Goal: Transaction & Acquisition: Purchase product/service

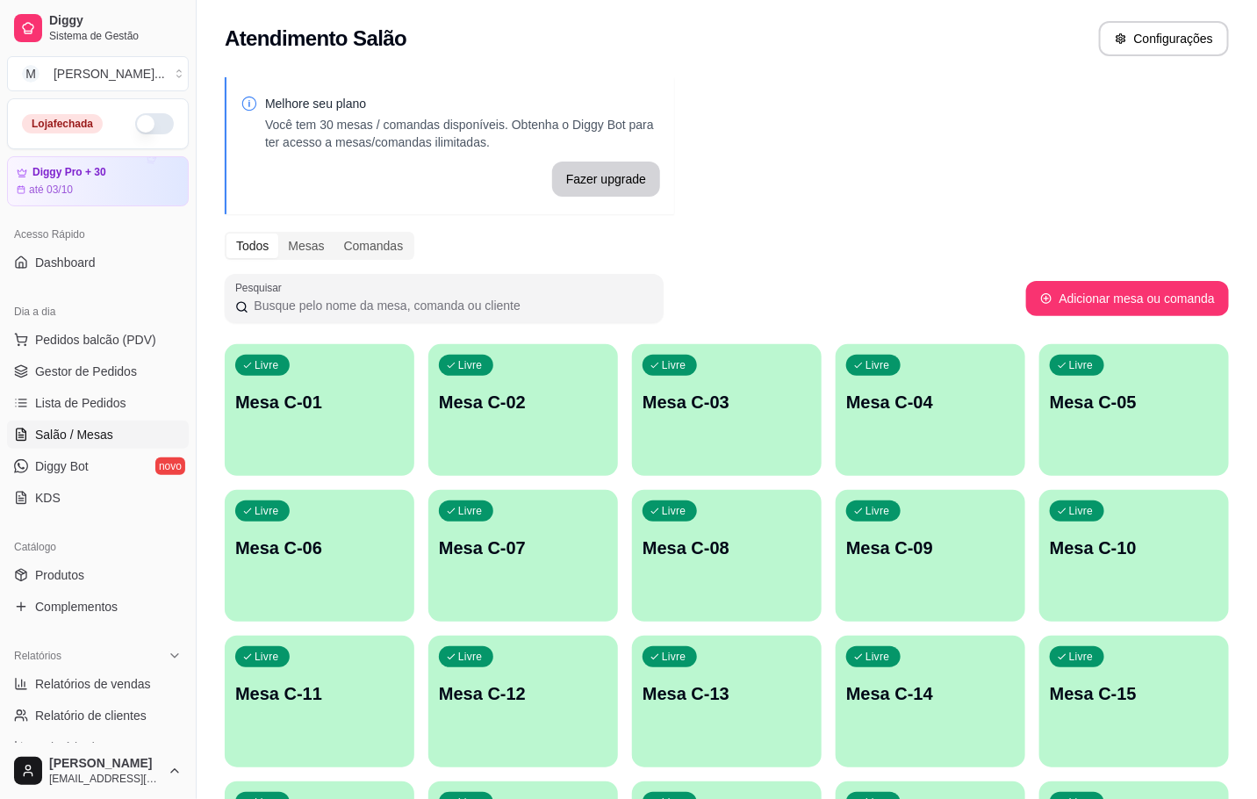
click at [261, 413] on div "Livre Mesa C-01" at bounding box center [320, 399] width 190 height 111
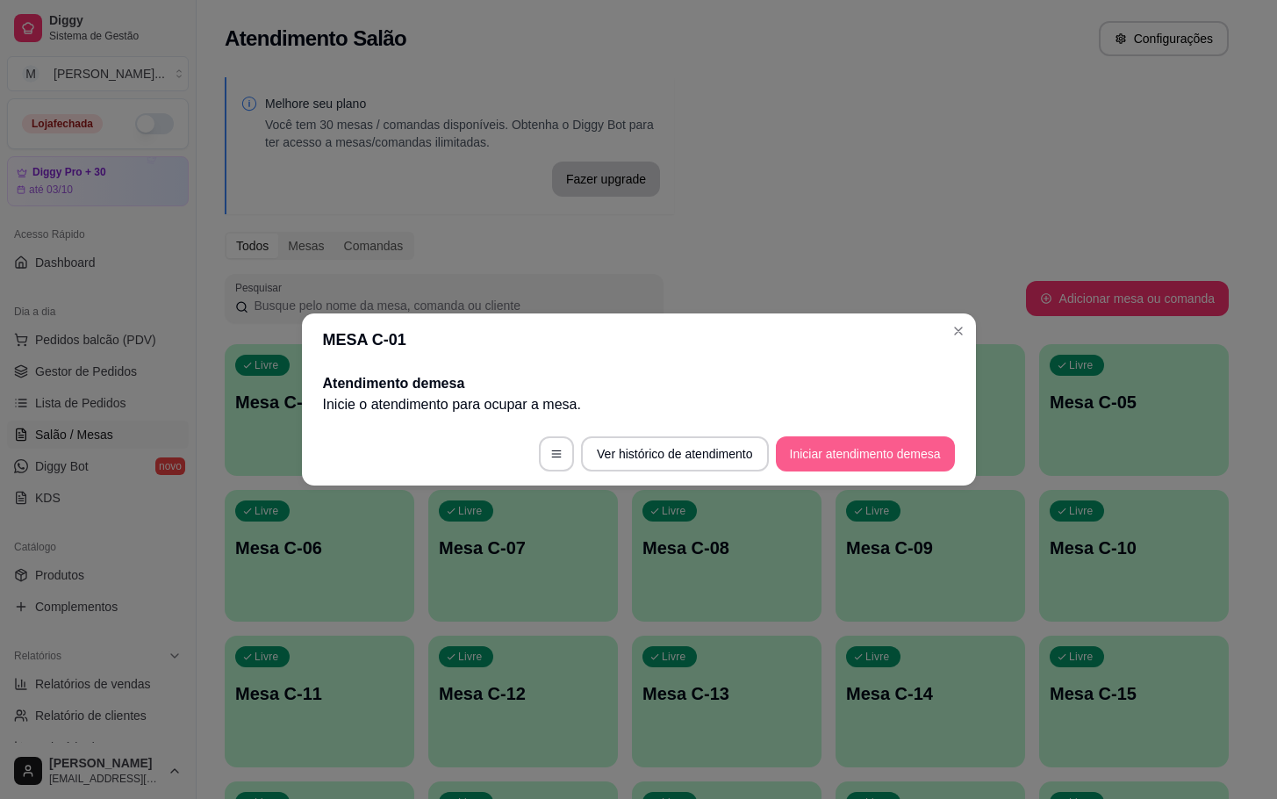
click at [922, 464] on button "Iniciar atendimento de mesa" at bounding box center [865, 453] width 179 height 35
click at [853, 362] on header "MESA C-01" at bounding box center [639, 339] width 674 height 53
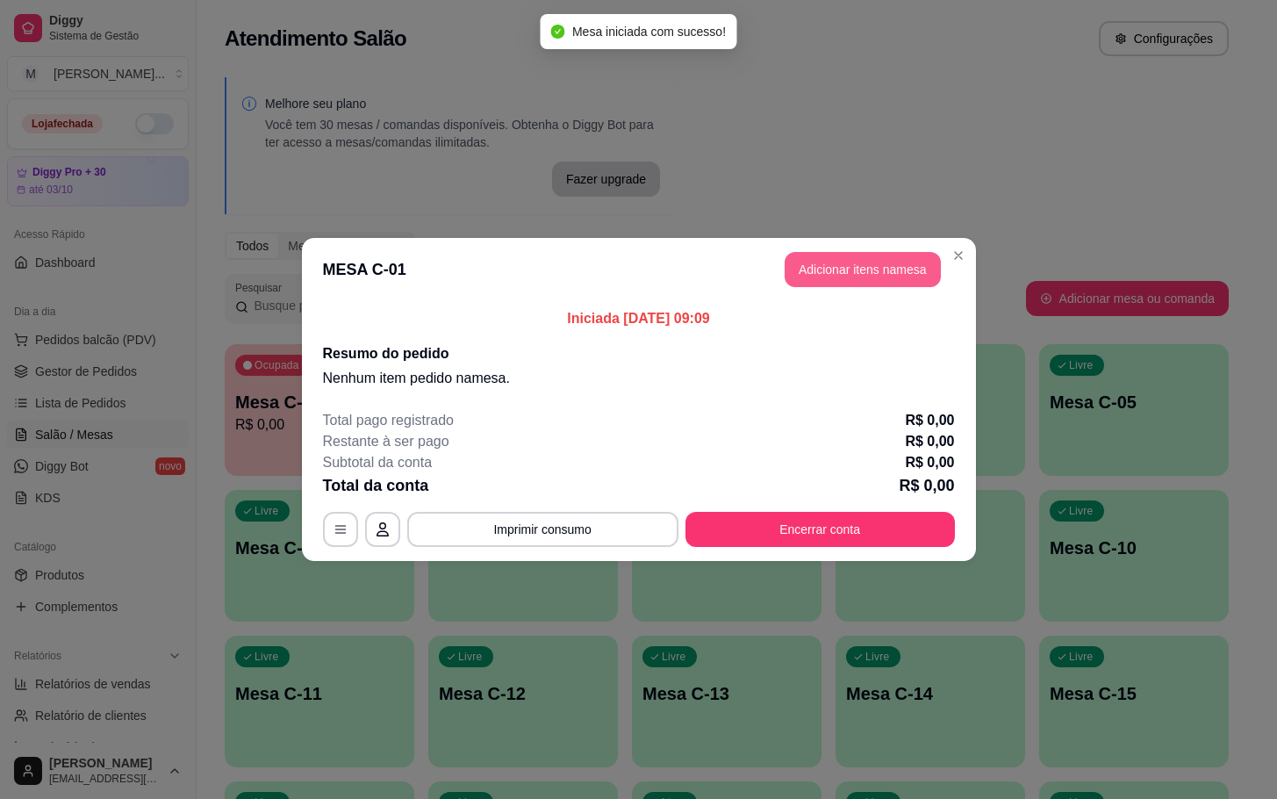
click at [856, 269] on button "Adicionar itens na mesa" at bounding box center [863, 269] width 156 height 35
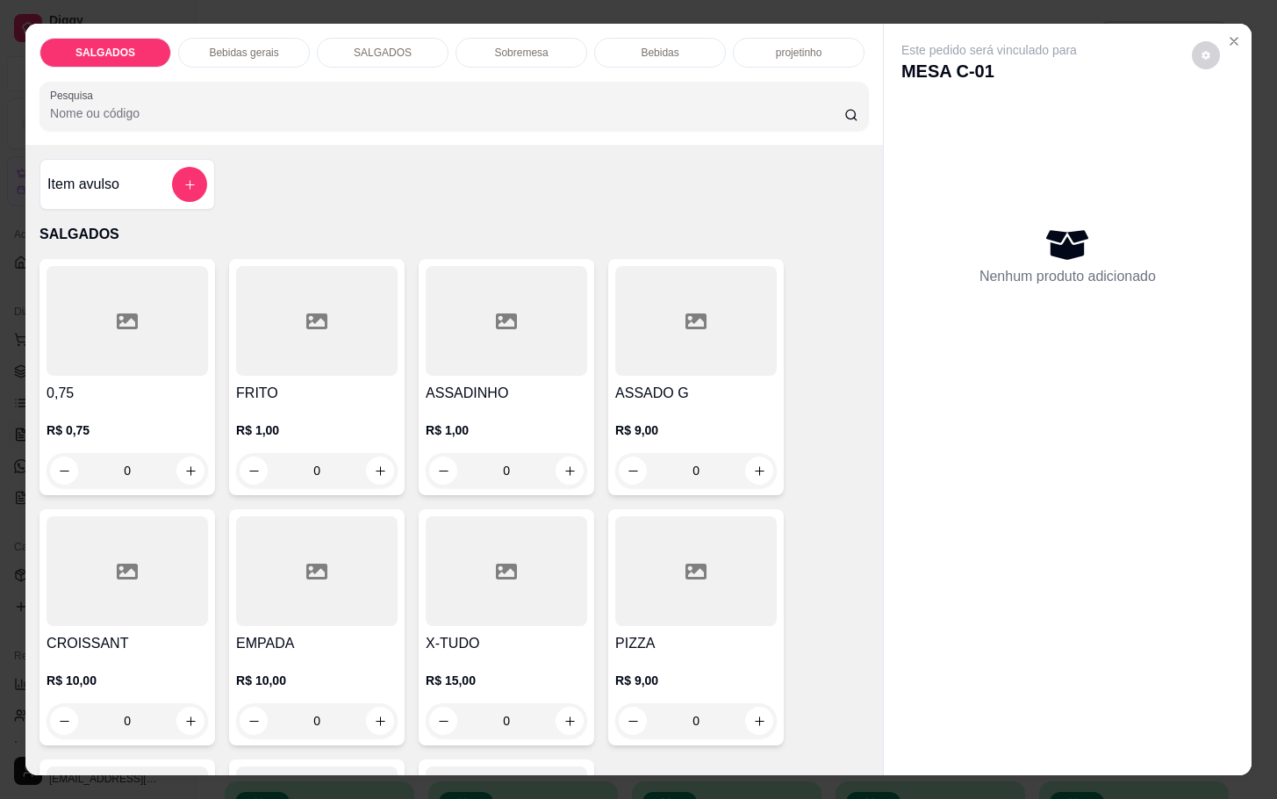
click at [330, 322] on div at bounding box center [316, 321] width 161 height 110
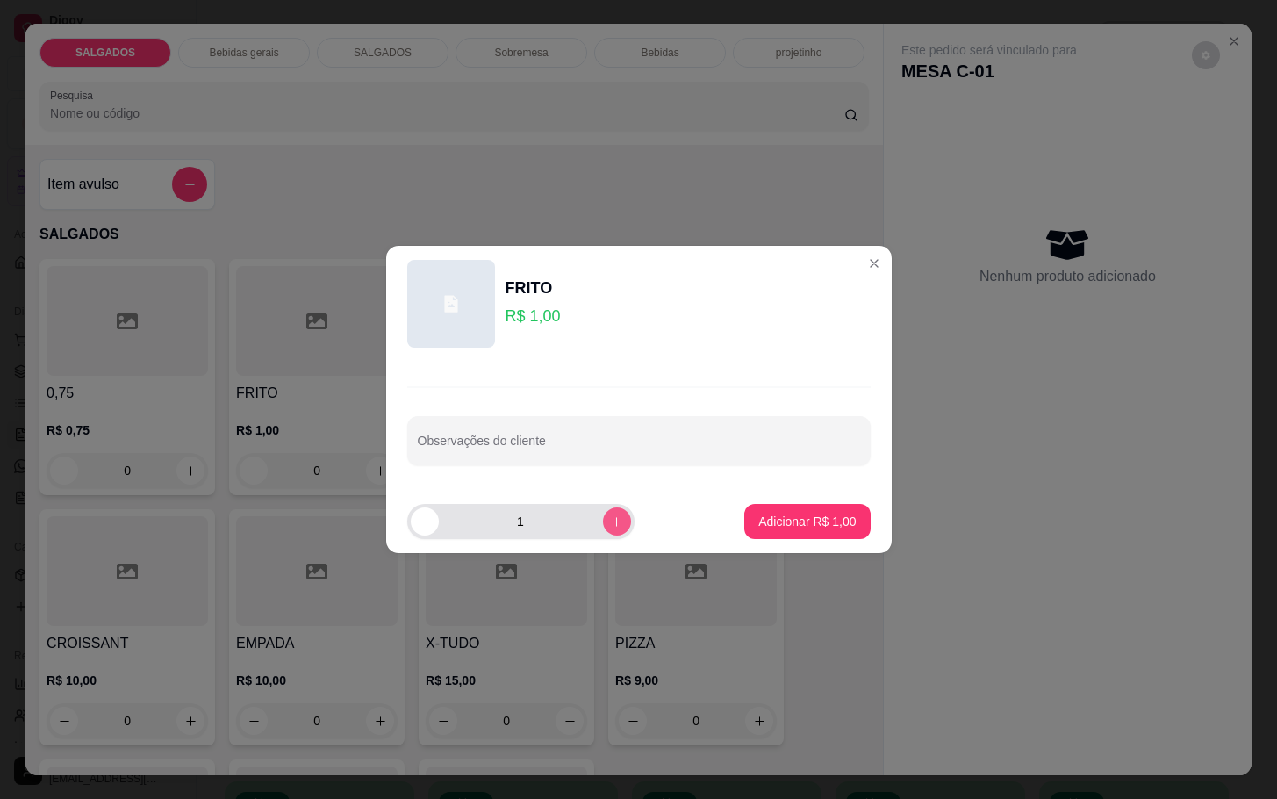
click at [610, 520] on icon "increase-product-quantity" at bounding box center [616, 521] width 13 height 13
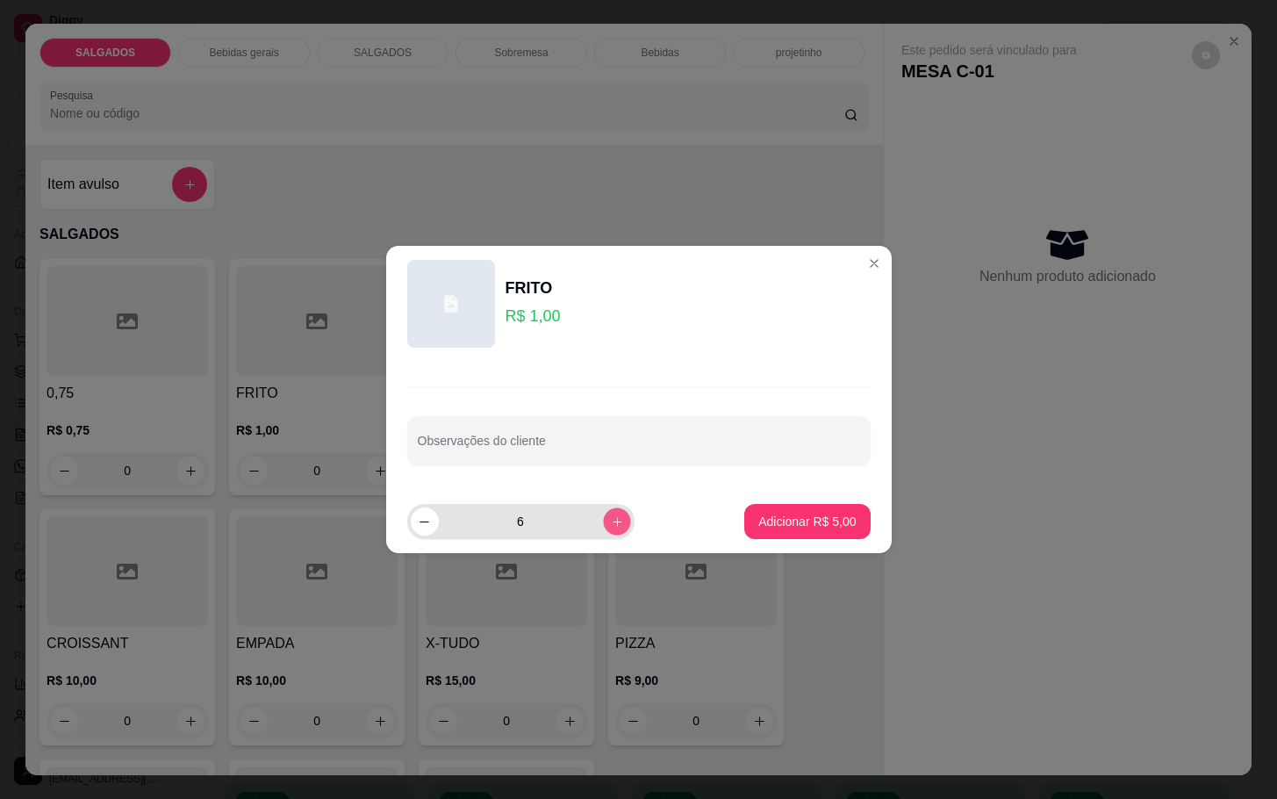
click at [610, 520] on icon "increase-product-quantity" at bounding box center [616, 521] width 13 height 13
type input "9"
click at [758, 514] on p "Adicionar R$ 9,00" at bounding box center [806, 522] width 97 height 18
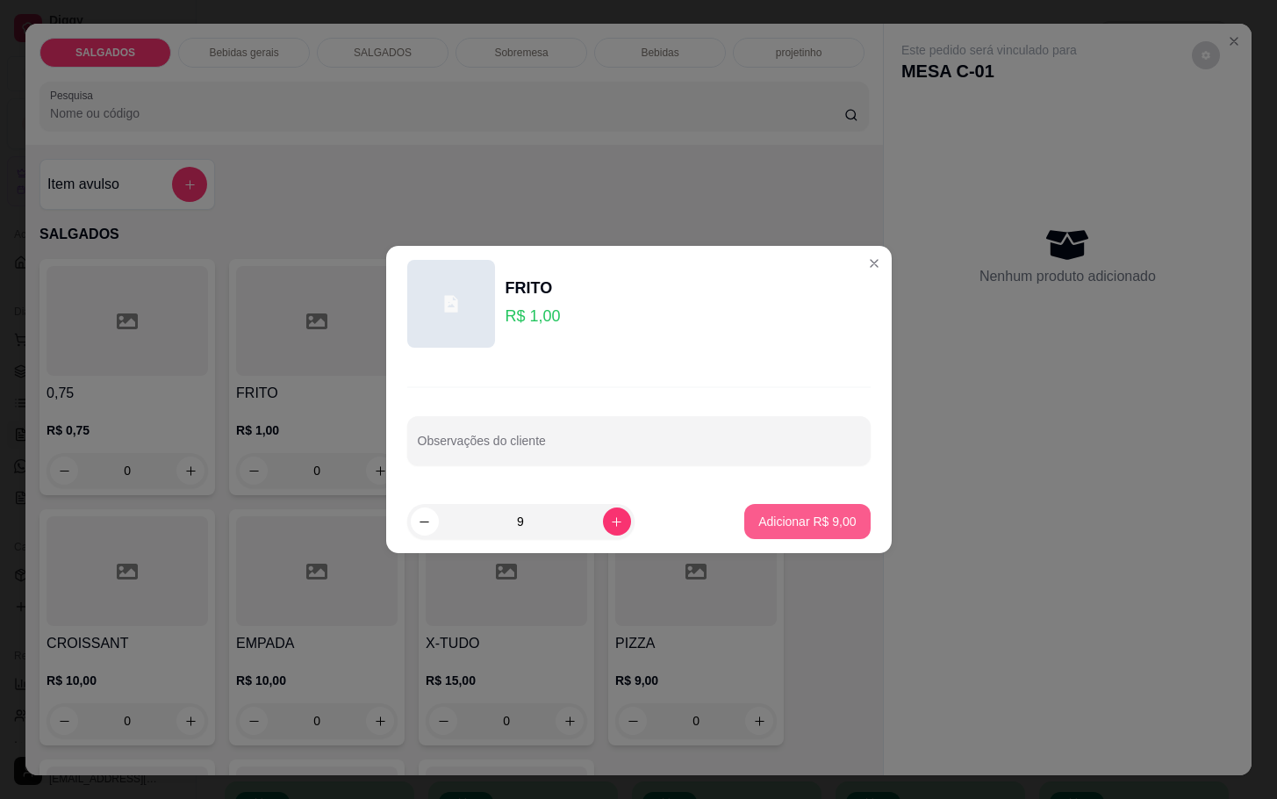
type input "9"
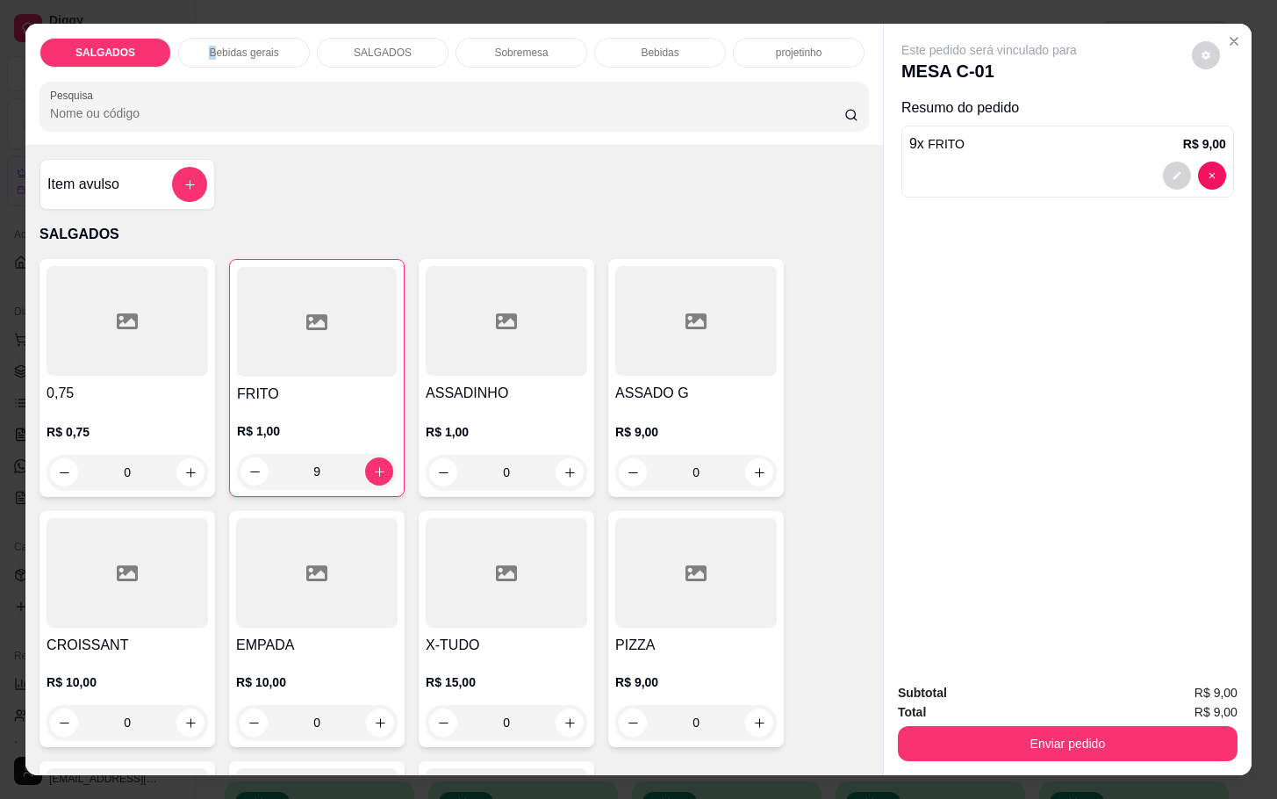
click at [209, 46] on p "Bebidas gerais" at bounding box center [243, 53] width 69 height 14
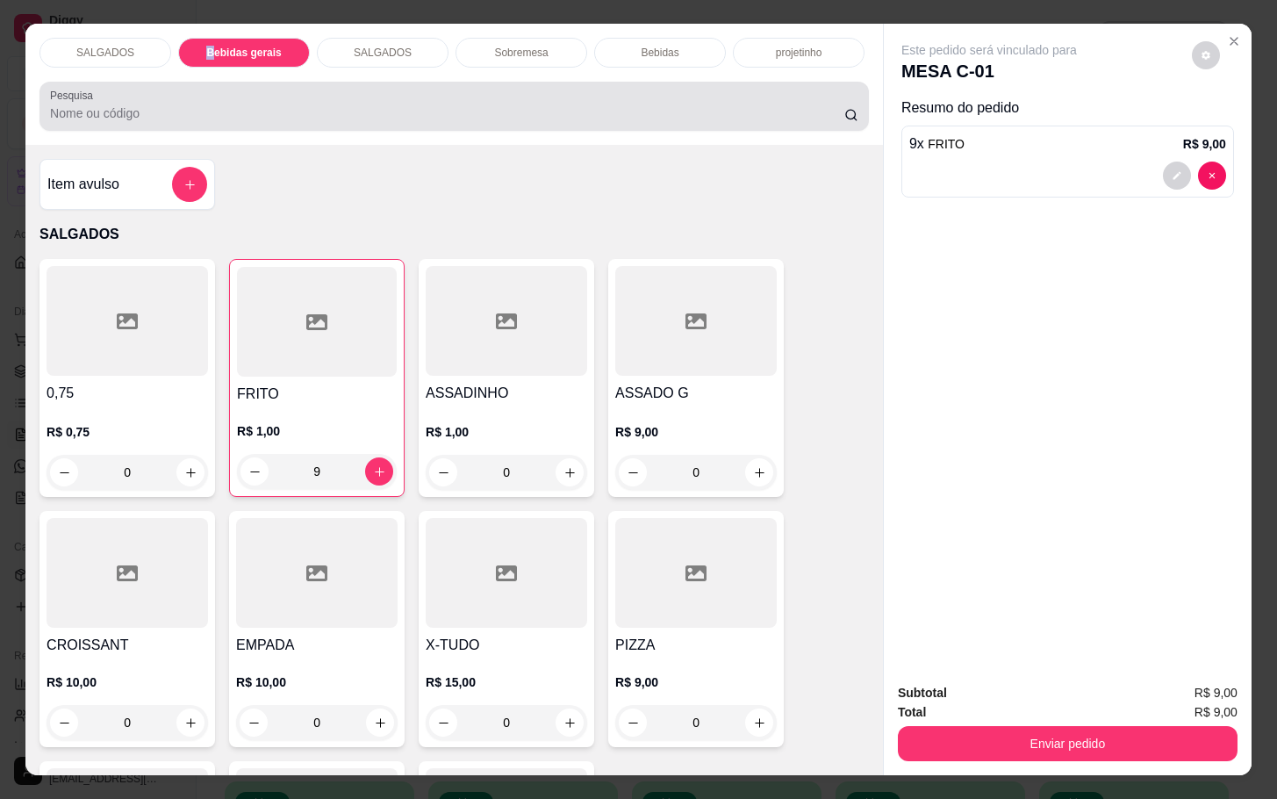
scroll to position [42, 0]
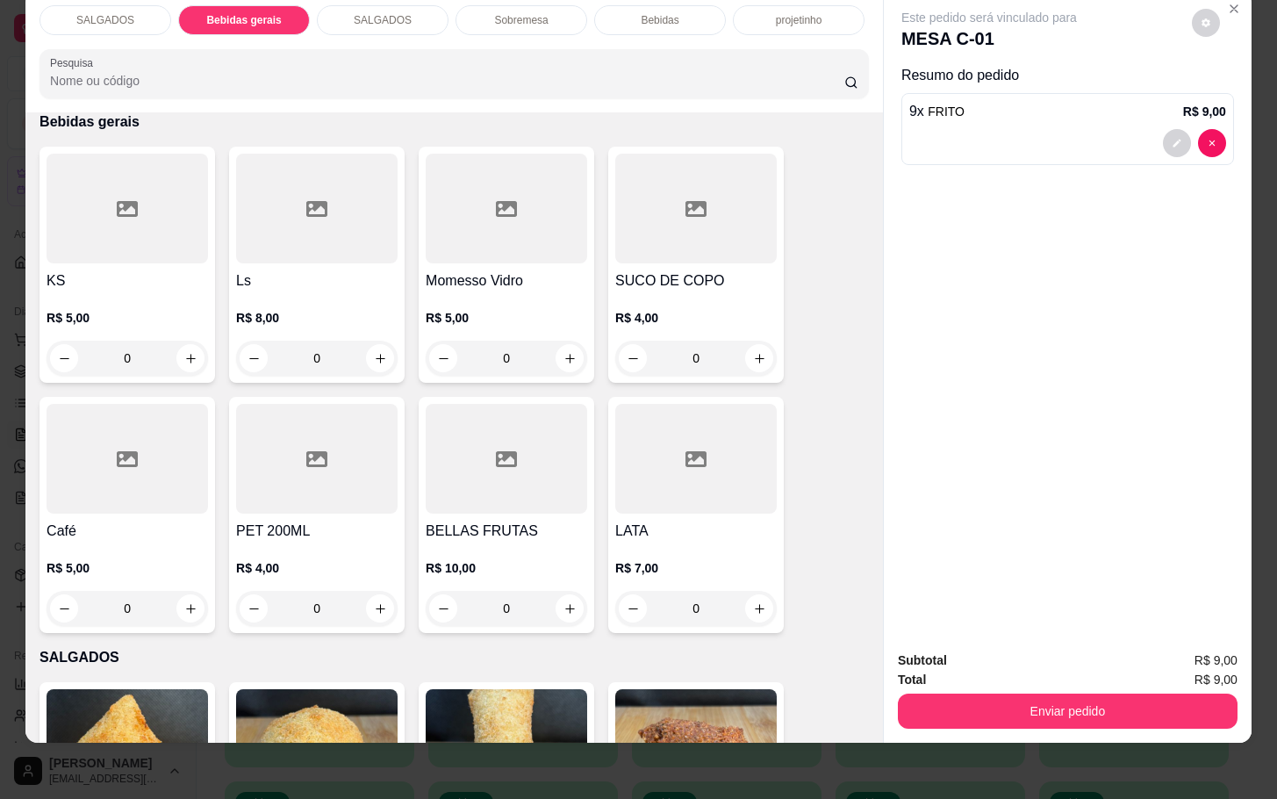
click at [659, 237] on div at bounding box center [695, 209] width 161 height 110
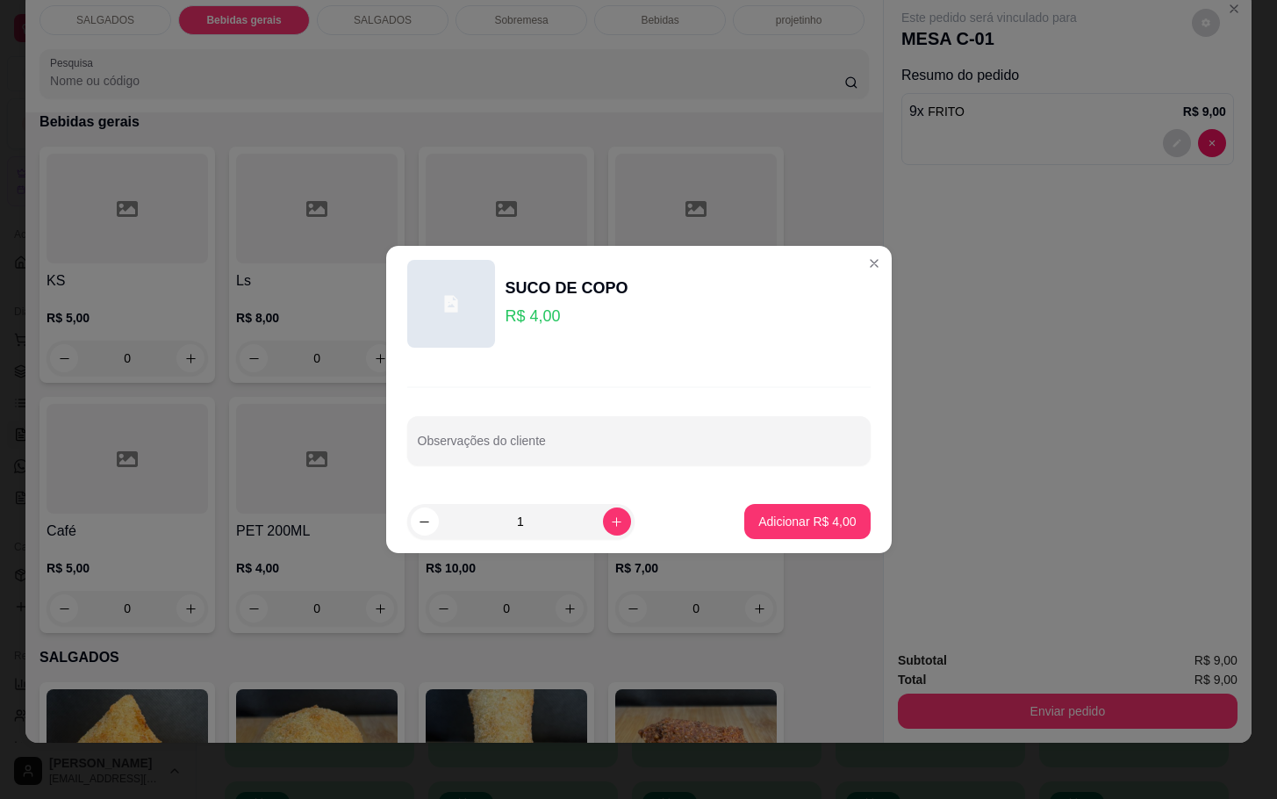
click at [812, 517] on p "Adicionar R$ 4,00" at bounding box center [806, 522] width 97 height 18
type input "1"
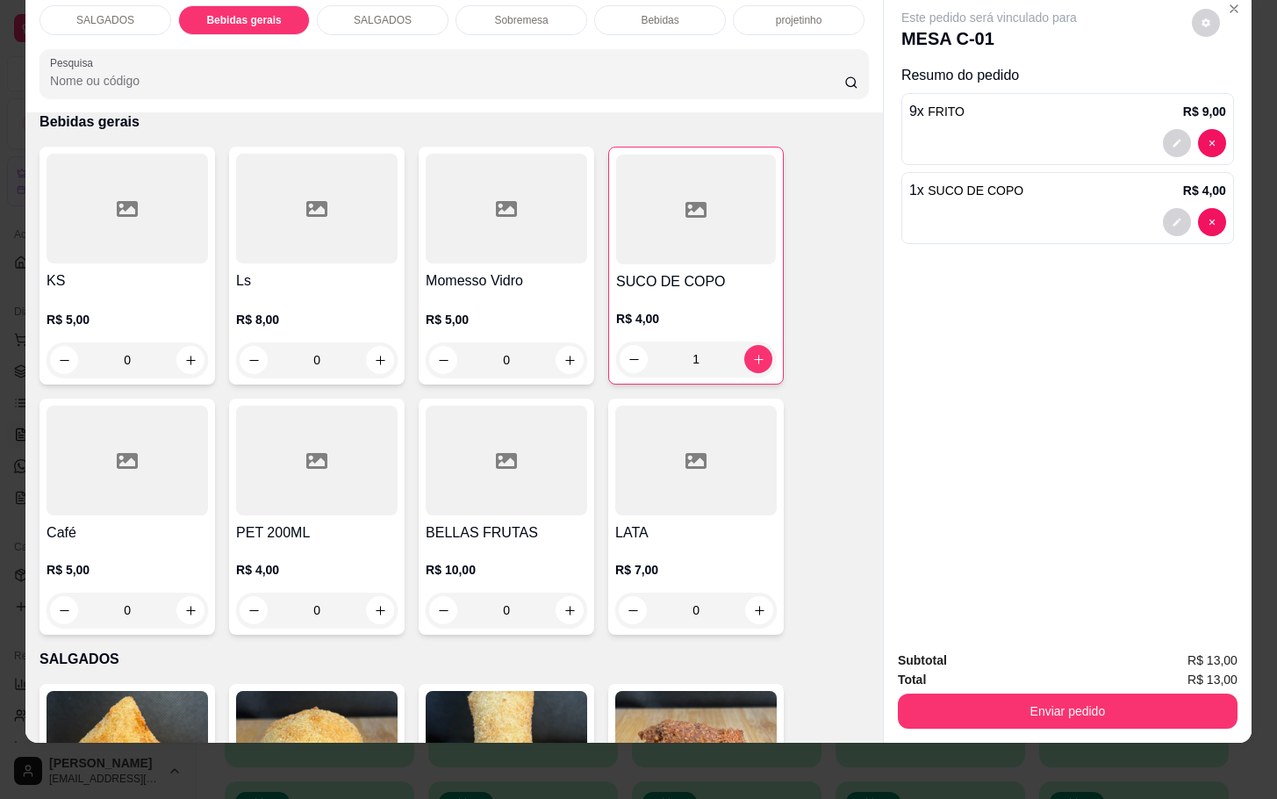
click at [1032, 689] on div "Enviar pedido" at bounding box center [1068, 708] width 340 height 39
click at [1040, 703] on button "Enviar pedido" at bounding box center [1068, 710] width 340 height 35
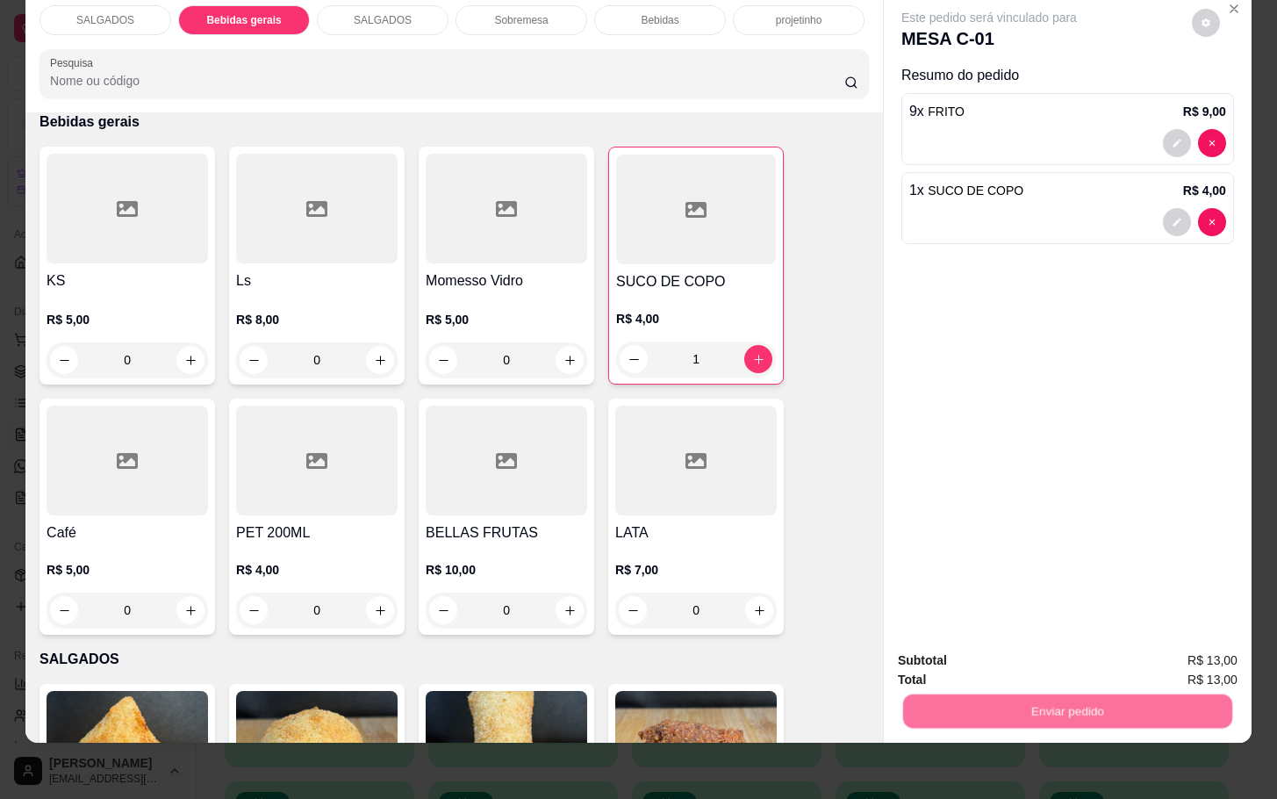
click at [991, 662] on button "Não registrar e enviar pedido" at bounding box center [1006, 648] width 183 height 33
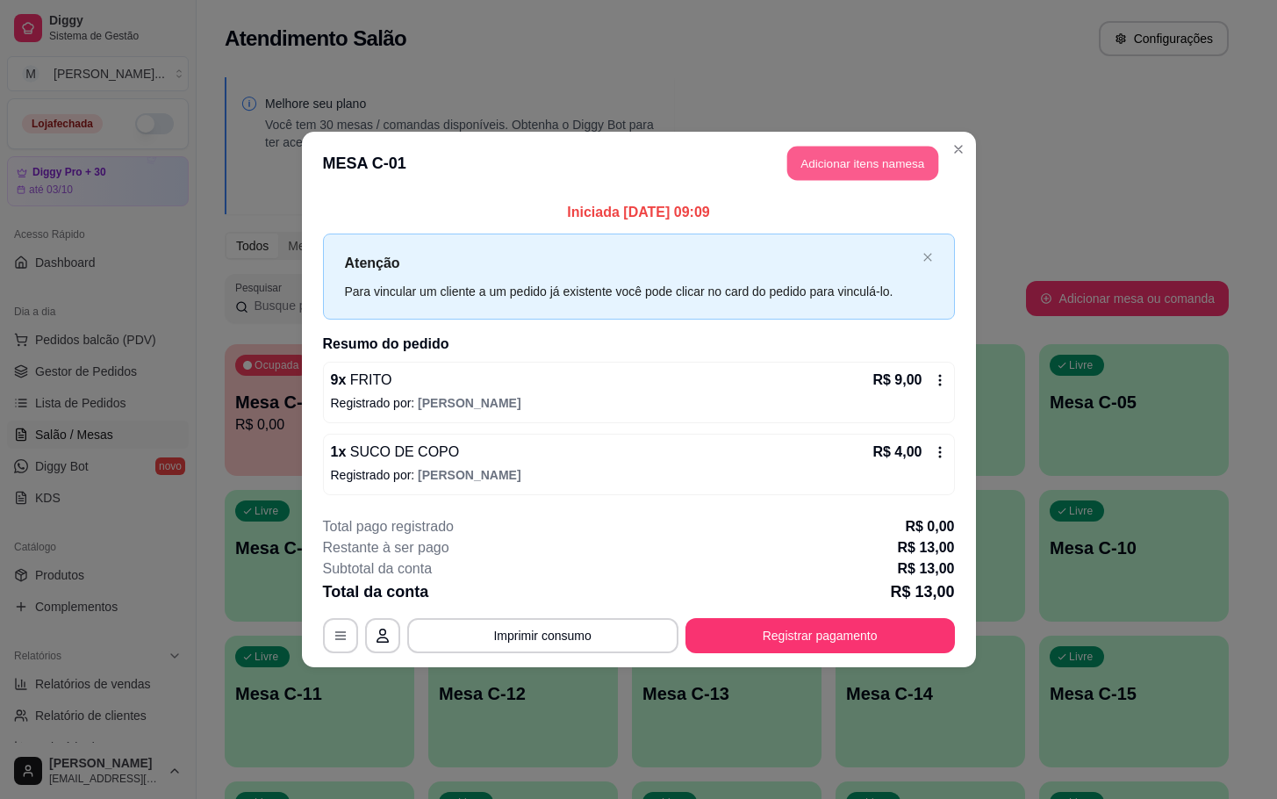
click at [891, 156] on button "Adicionar itens na mesa" at bounding box center [862, 164] width 151 height 34
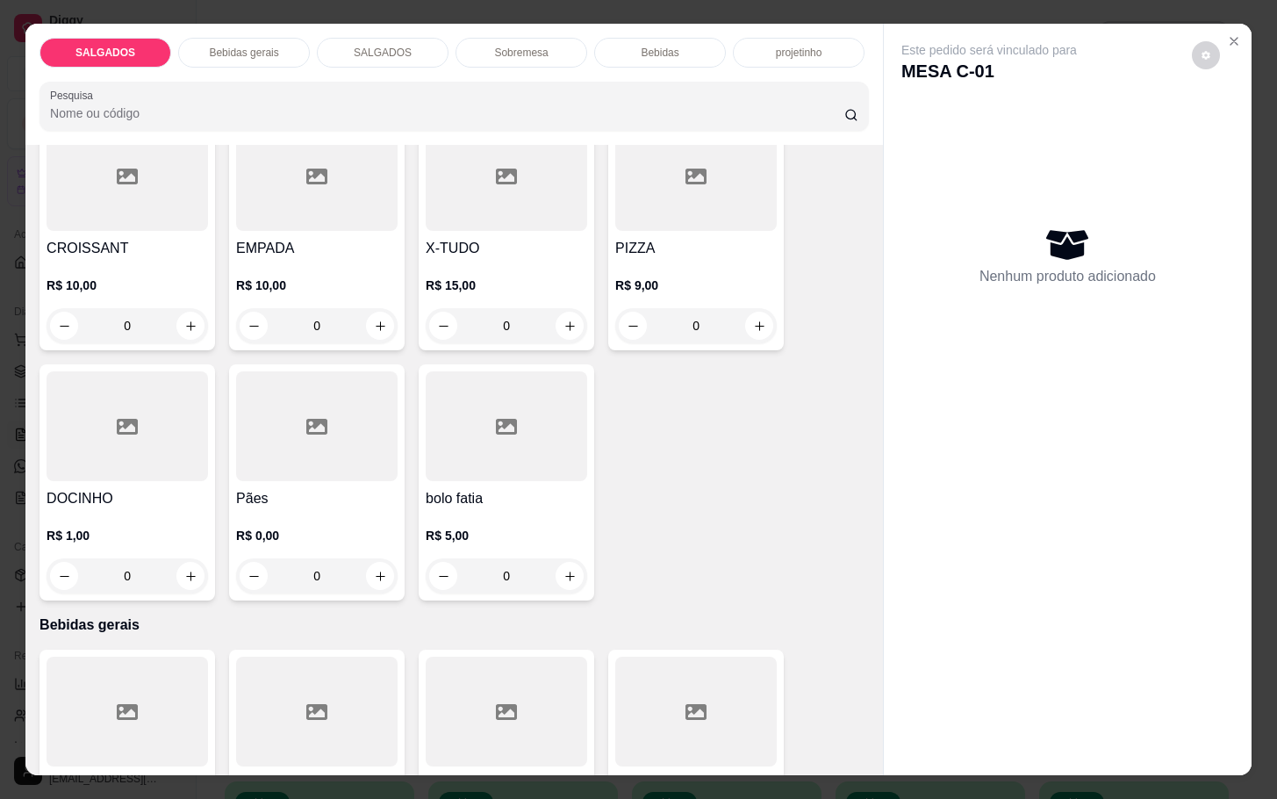
scroll to position [132, 0]
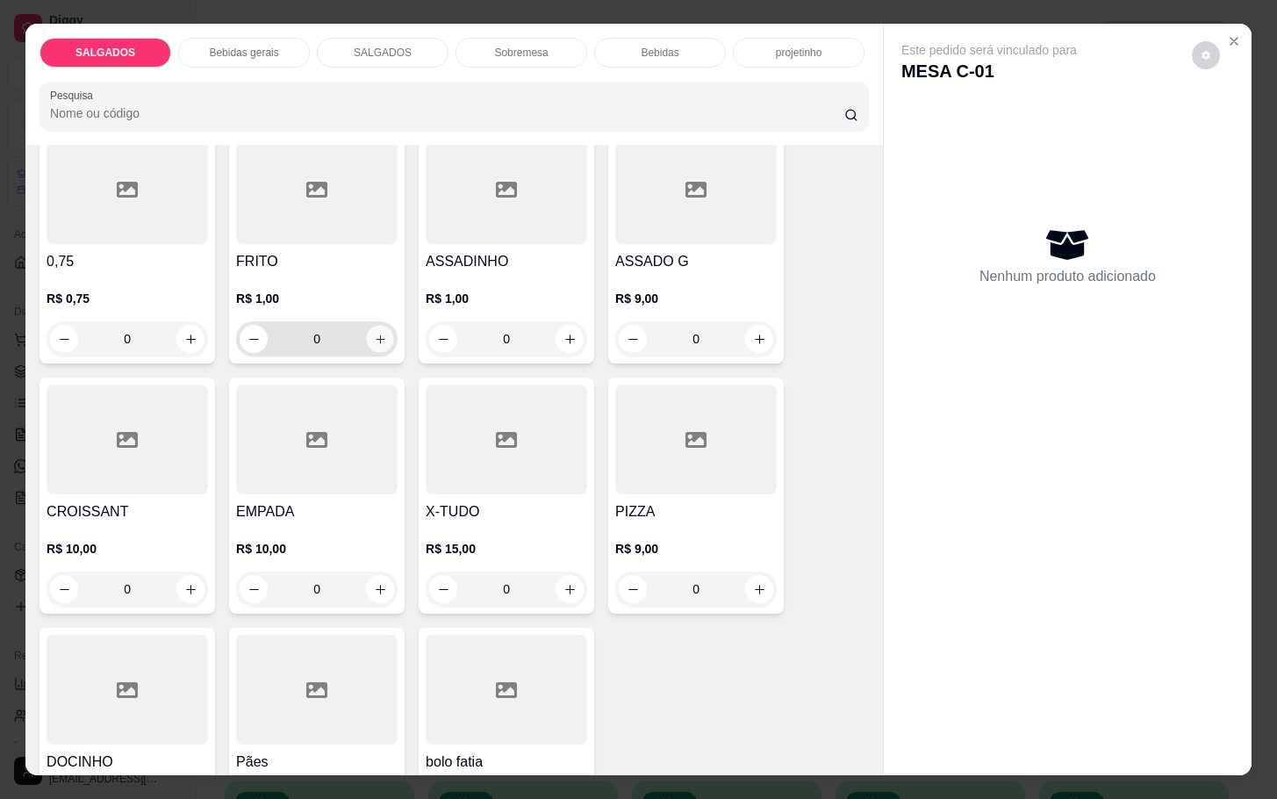
click at [374, 334] on icon "increase-product-quantity" at bounding box center [380, 339] width 13 height 13
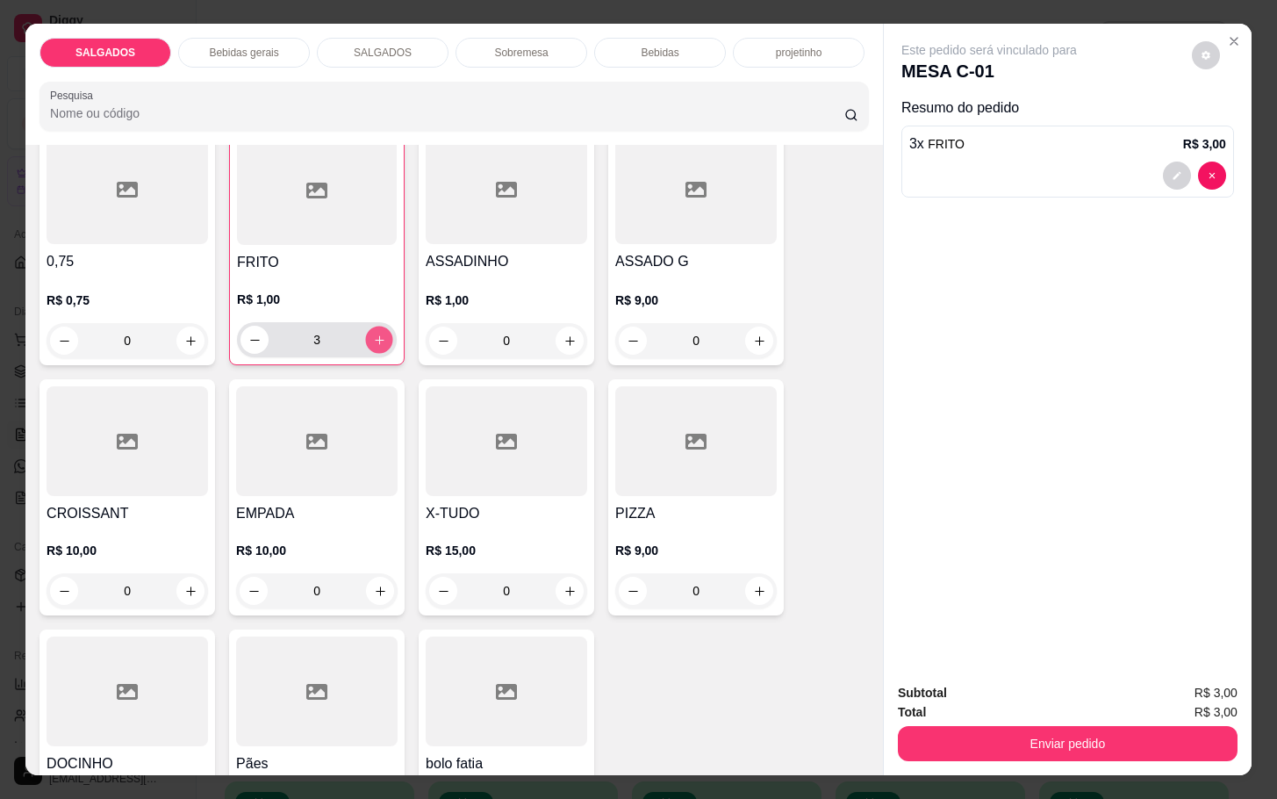
click at [373, 334] on icon "increase-product-quantity" at bounding box center [379, 340] width 13 height 13
type input "5"
click at [1014, 726] on button "Enviar pedido" at bounding box center [1068, 743] width 340 height 35
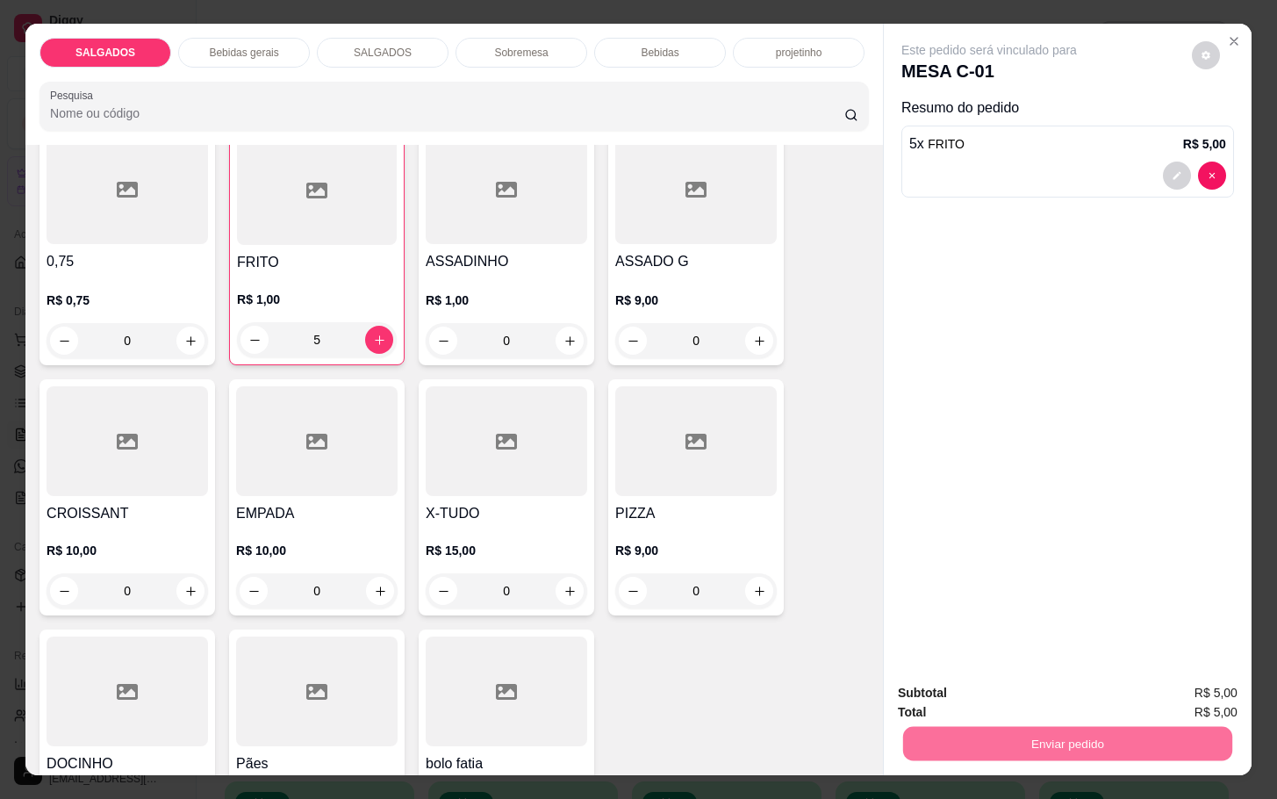
click at [943, 685] on button "Não registrar e enviar pedido" at bounding box center [1006, 690] width 183 height 33
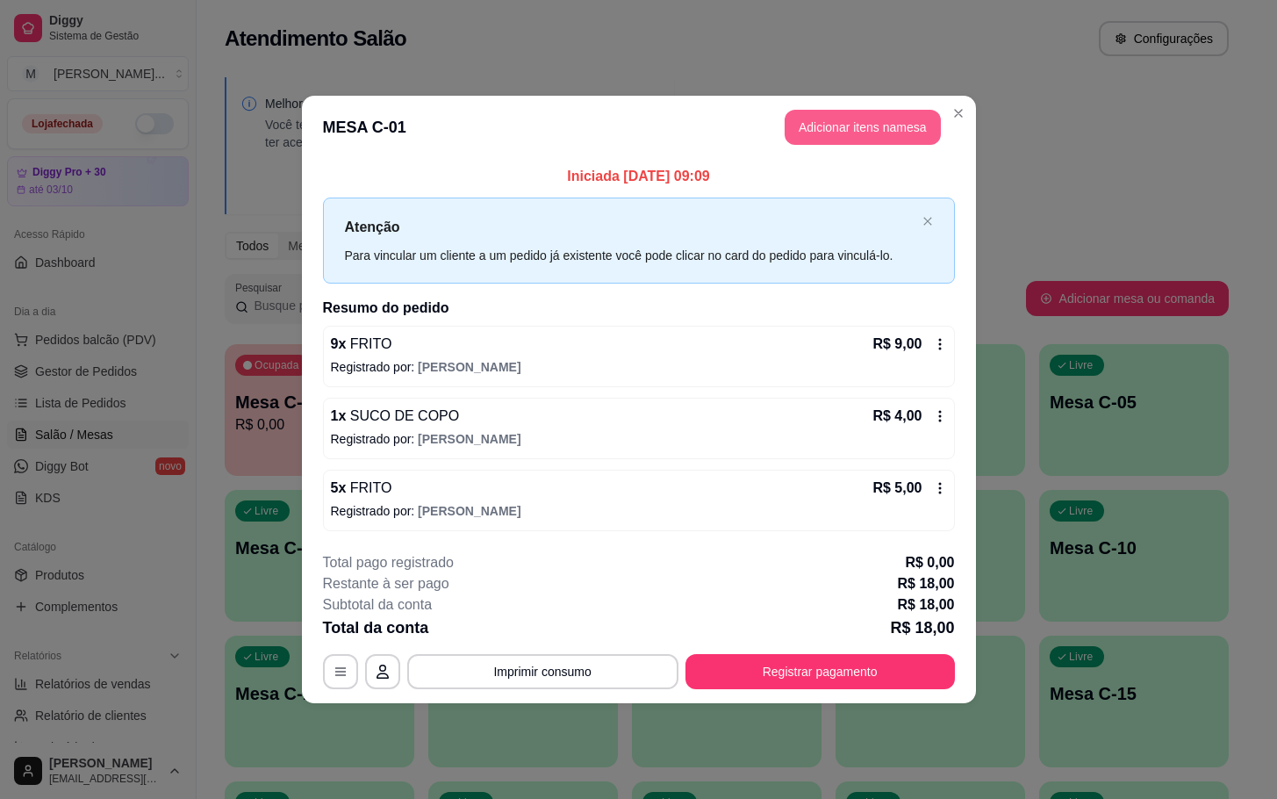
click at [835, 111] on button "Adicionar itens na mesa" at bounding box center [863, 127] width 156 height 35
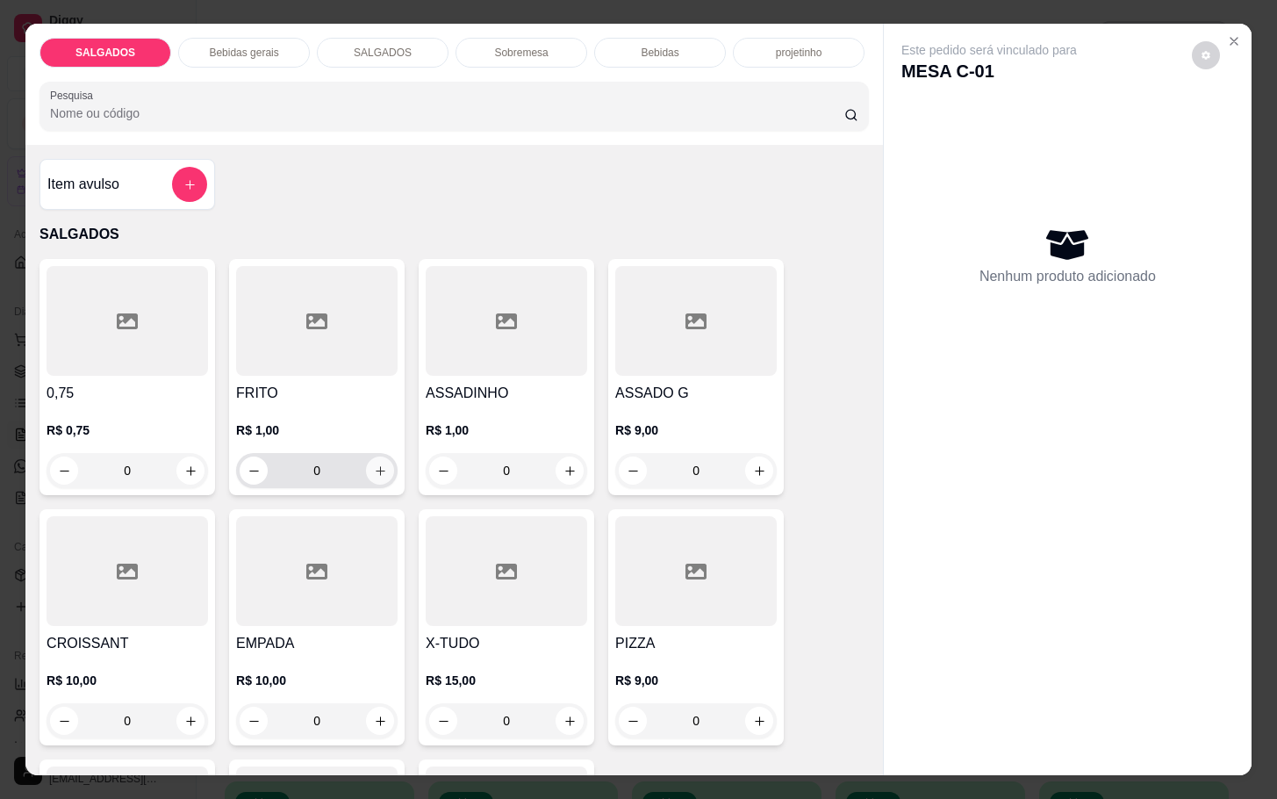
click at [371, 471] on button "increase-product-quantity" at bounding box center [380, 470] width 28 height 28
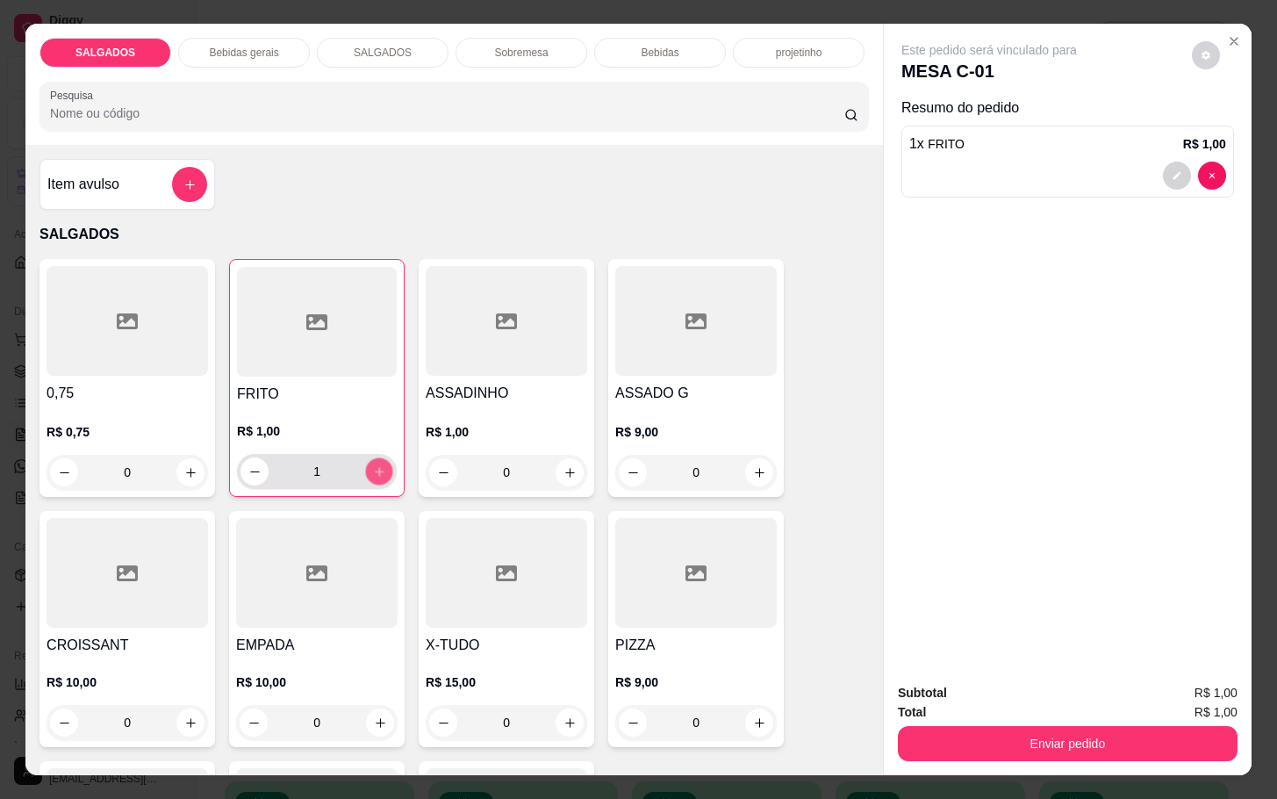
click at [371, 471] on button "increase-product-quantity" at bounding box center [379, 471] width 27 height 27
type input "2"
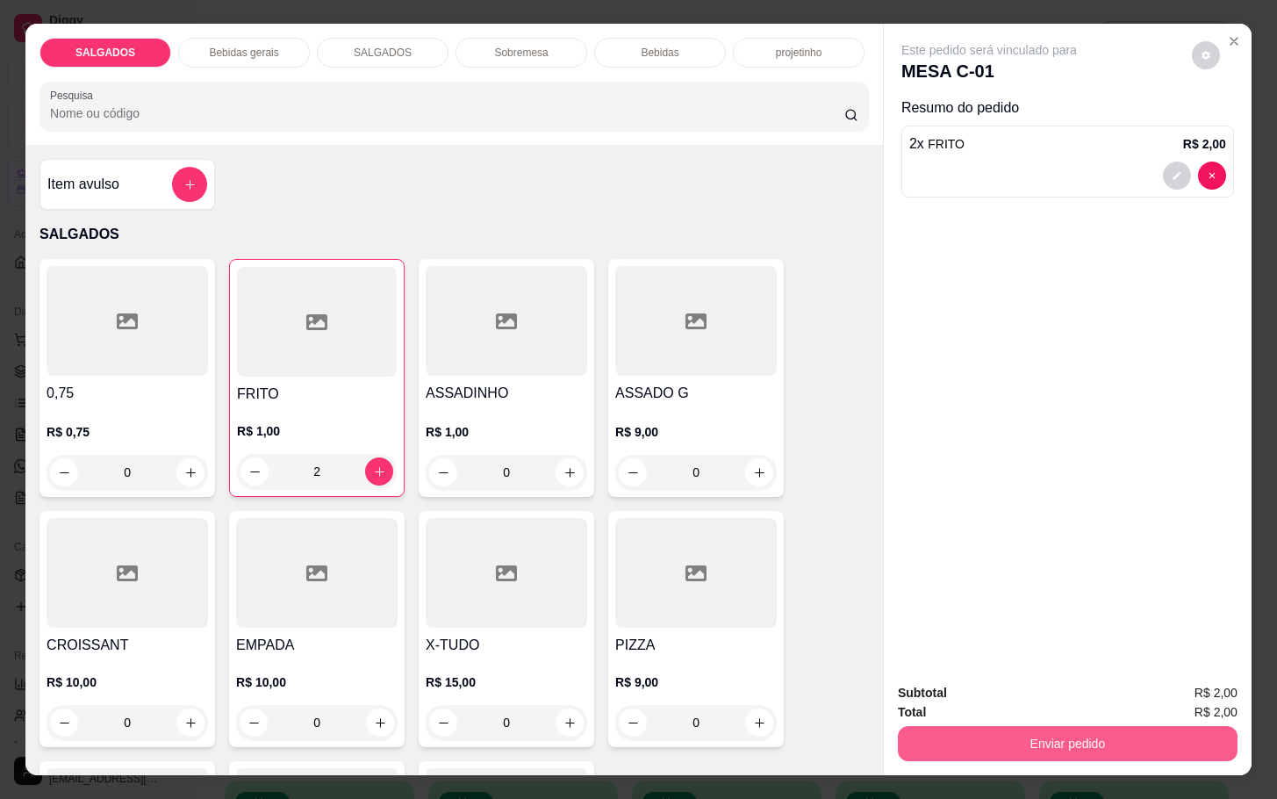
click at [964, 735] on button "Enviar pedido" at bounding box center [1068, 743] width 340 height 35
click at [943, 707] on button "Não registrar e enviar pedido" at bounding box center [1006, 690] width 177 height 32
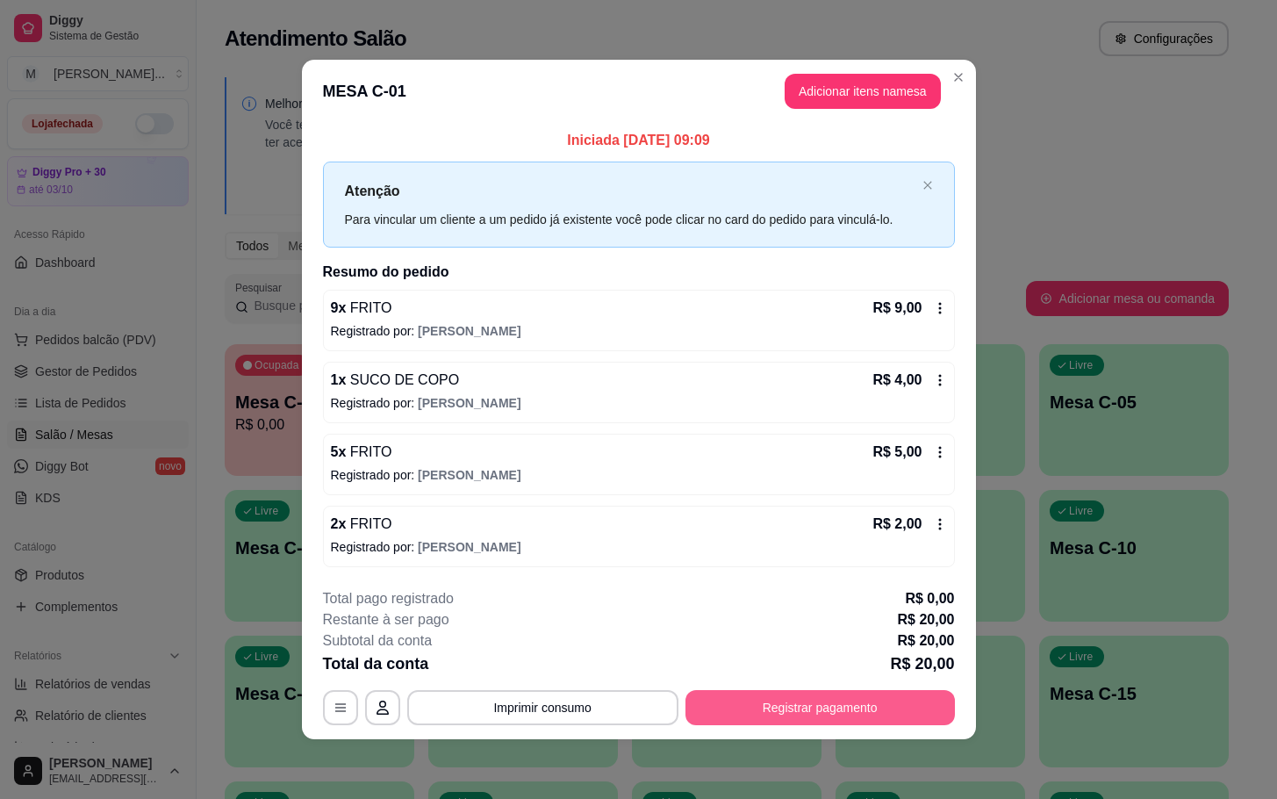
click at [916, 703] on button "Registrar pagamento" at bounding box center [819, 707] width 269 height 35
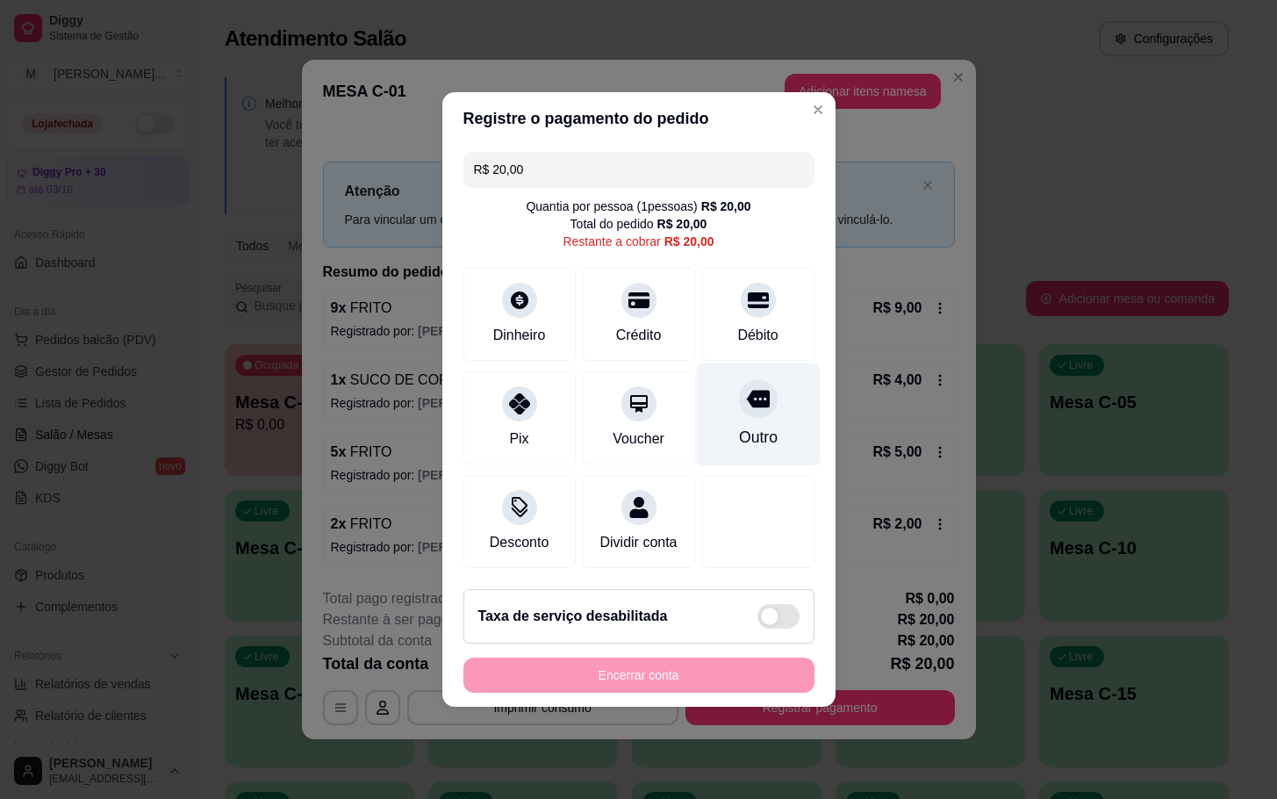
drag, startPoint x: 727, startPoint y: 314, endPoint x: 717, endPoint y: 372, distance: 58.7
click at [737, 325] on div "Débito" at bounding box center [757, 335] width 40 height 21
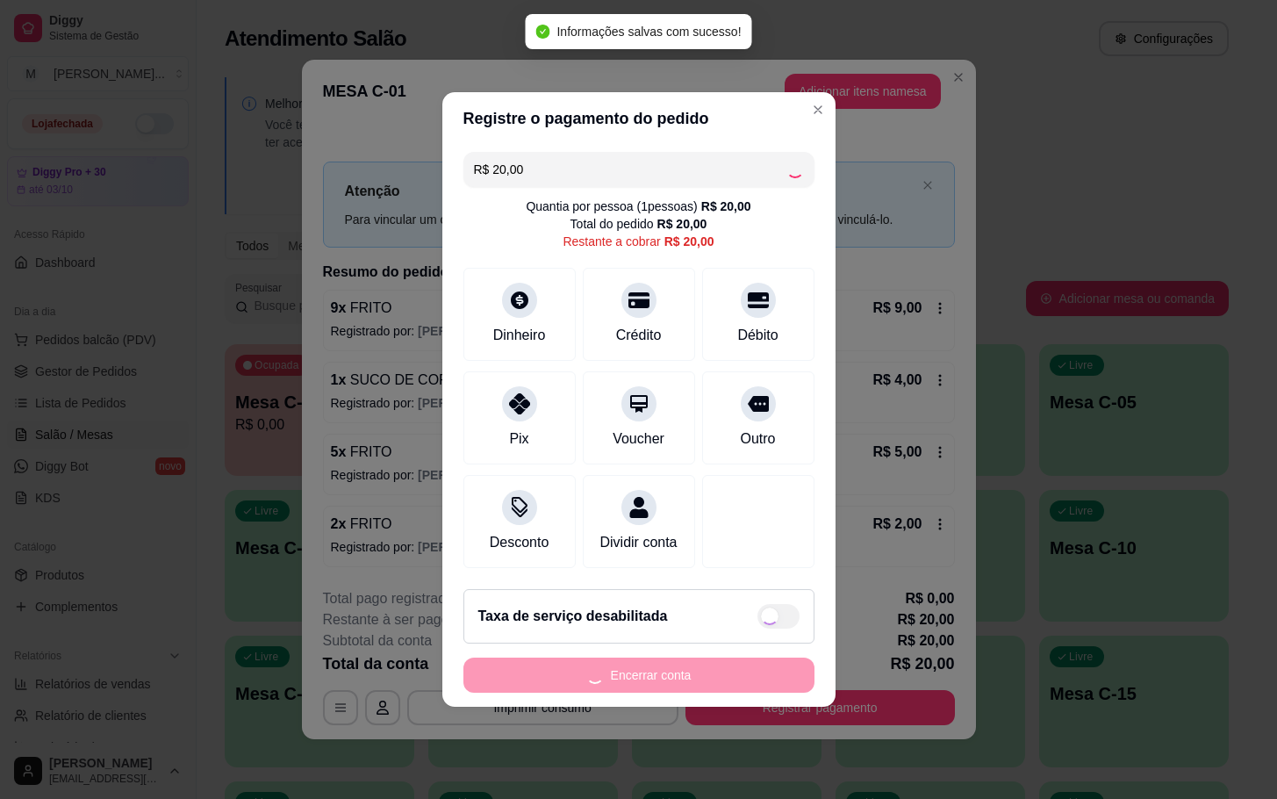
type input "R$ 0,00"
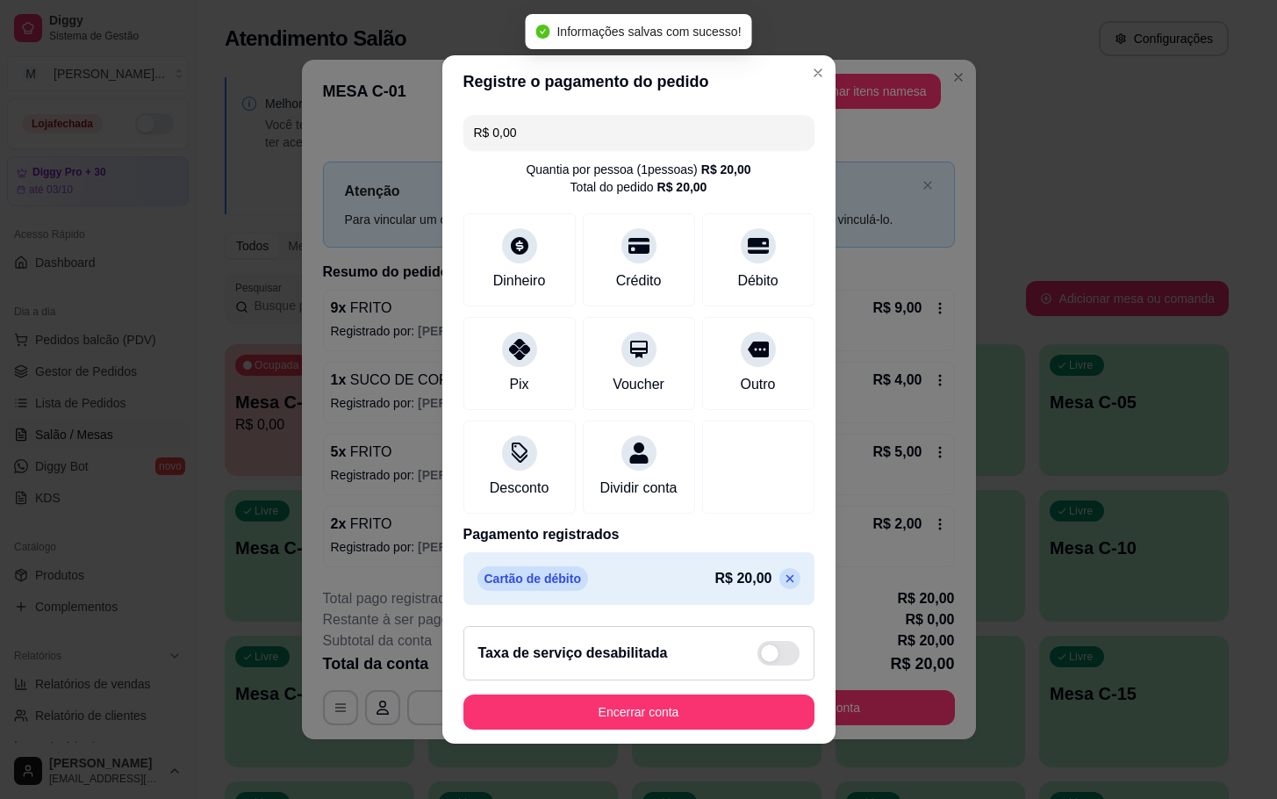
click at [742, 711] on footer "Taxa de serviço desabilitada Encerrar conta" at bounding box center [638, 678] width 393 height 132
click at [742, 728] on button "Encerrar conta" at bounding box center [638, 711] width 351 height 35
